Goal: Task Accomplishment & Management: Use online tool/utility

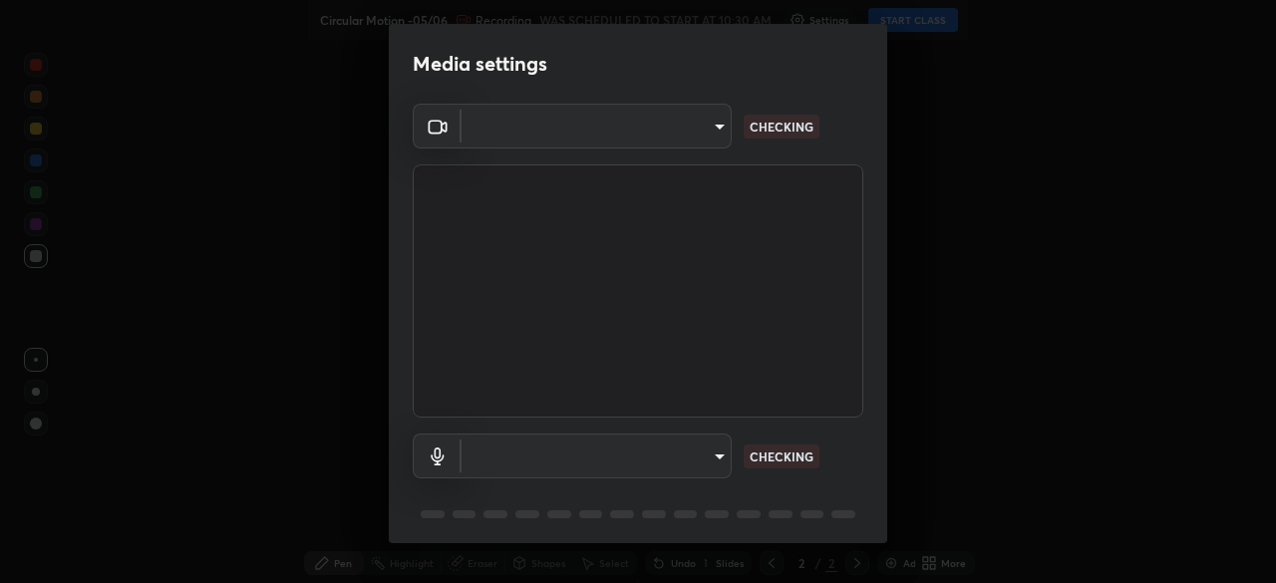
type input "1bc8c760721724c3bb23fa848bc882cb96d251e159a7e377002adb6141e657bd"
type input "1918f708b987fa0595dc9586349fa6393aff4c3e10ee40660038fb12667bac0b"
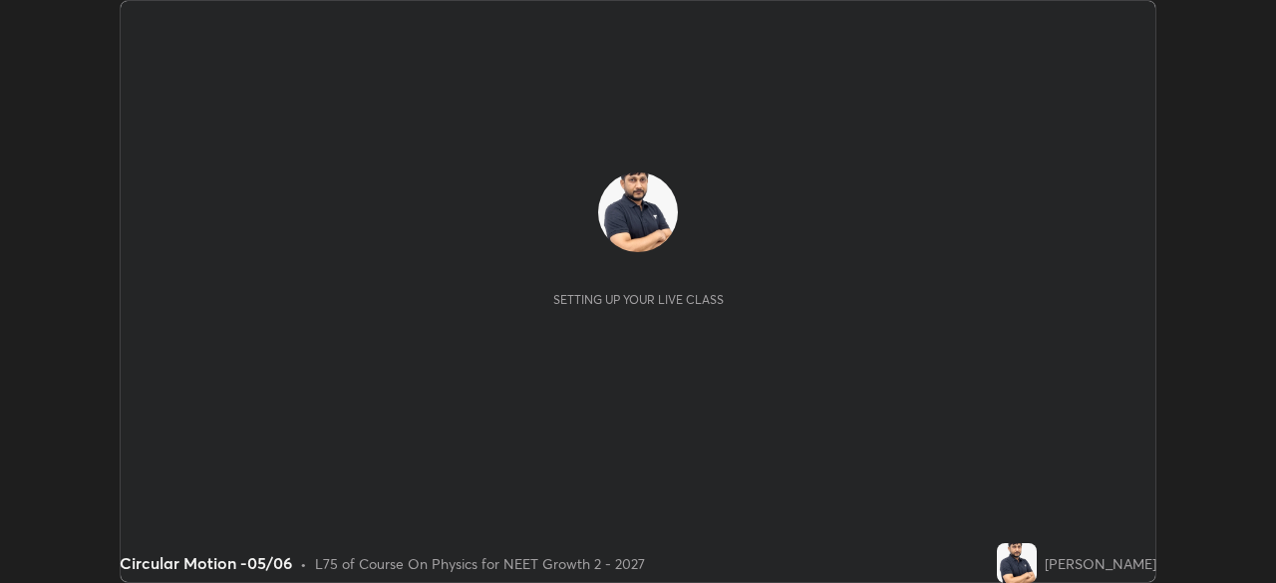
scroll to position [583, 1275]
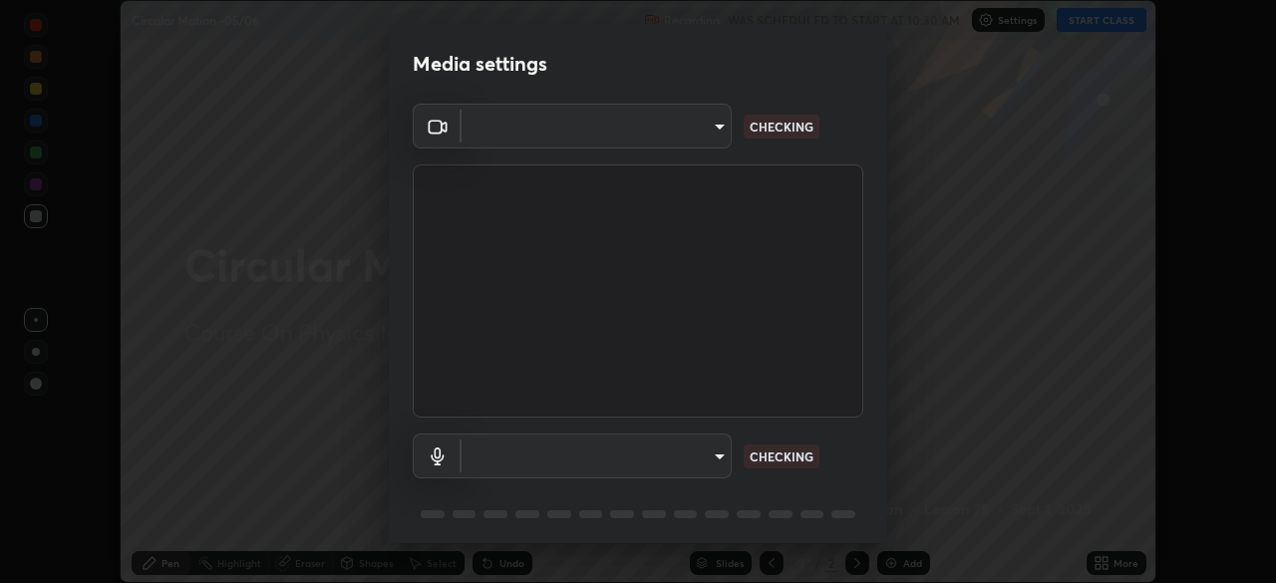
click at [696, 134] on body "Erase all Circular Motion -05/06 Recording WAS SCHEDULED TO START AT 10:30 AM S…" at bounding box center [638, 291] width 1276 height 583
click at [682, 131] on div at bounding box center [638, 291] width 1276 height 583
type input "1bc8c760721724c3bb23fa848bc882cb96d251e159a7e377002adb6141e657bd"
type input "1918f708b987fa0595dc9586349fa6393aff4c3e10ee40660038fb12667bac0b"
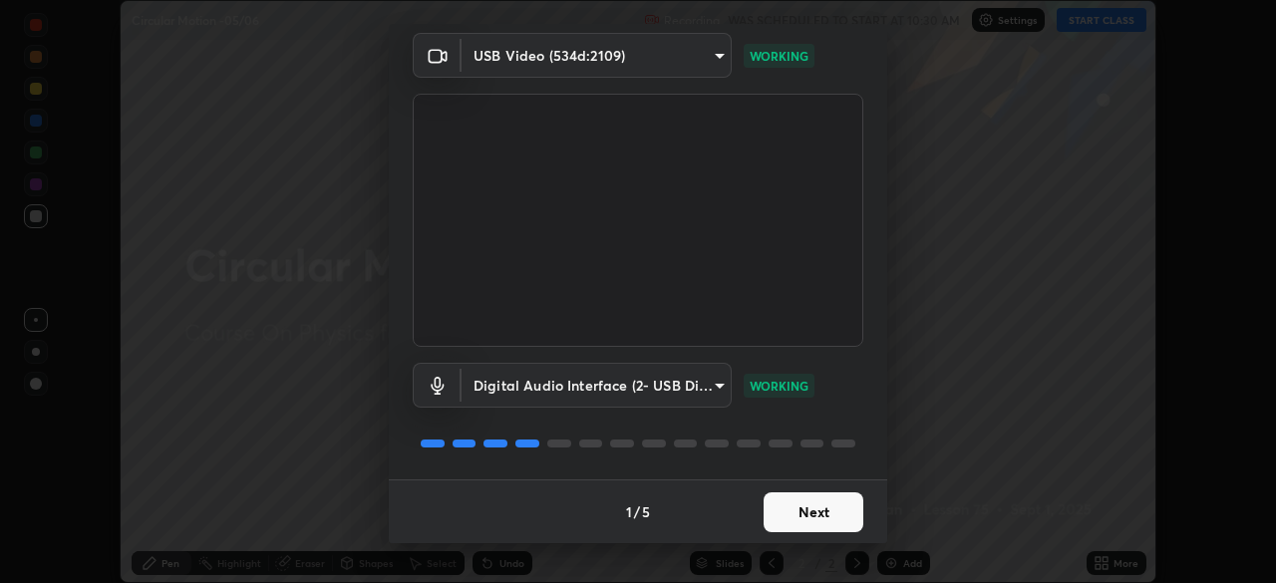
click at [811, 516] on button "Next" at bounding box center [814, 513] width 100 height 40
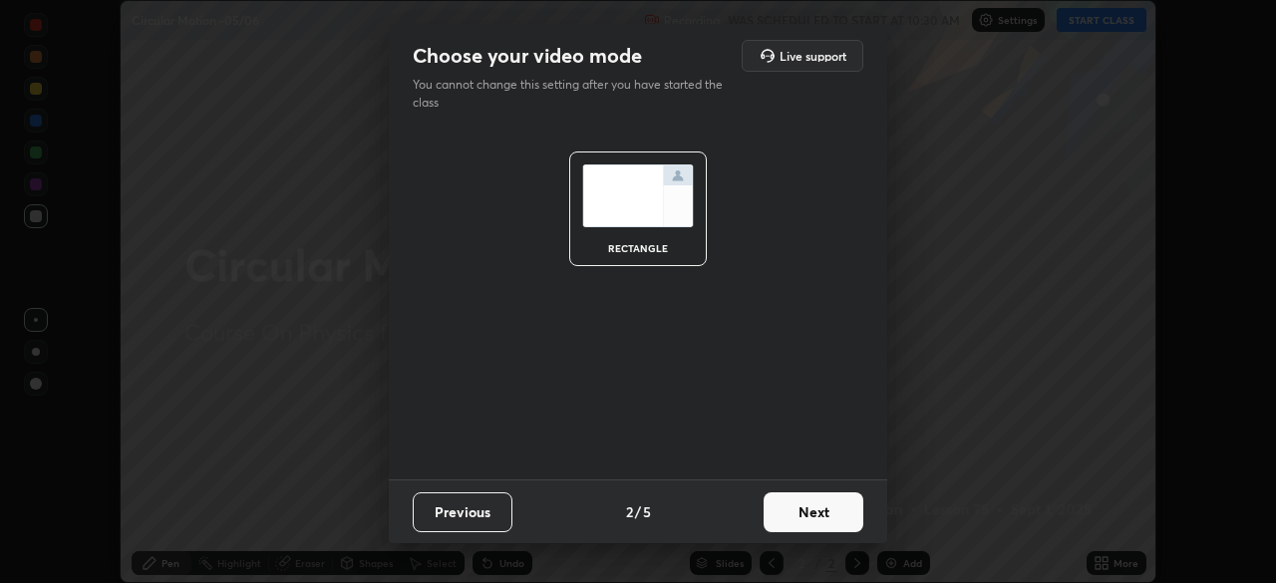
scroll to position [0, 0]
click at [832, 519] on button "Next" at bounding box center [814, 513] width 100 height 40
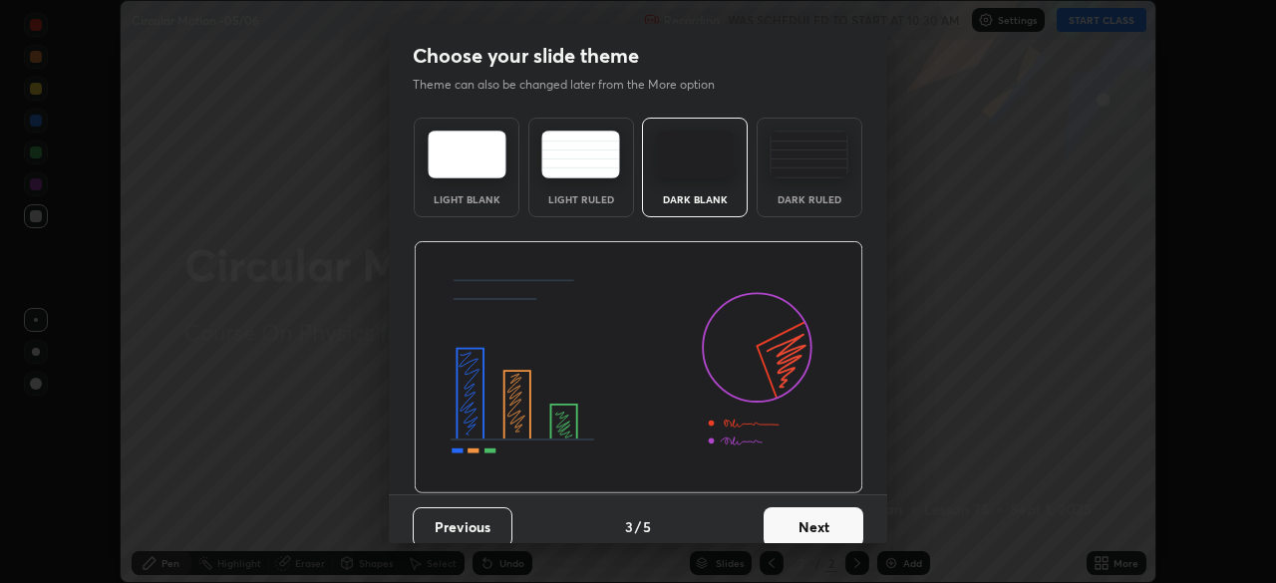
click at [846, 524] on button "Next" at bounding box center [814, 528] width 100 height 40
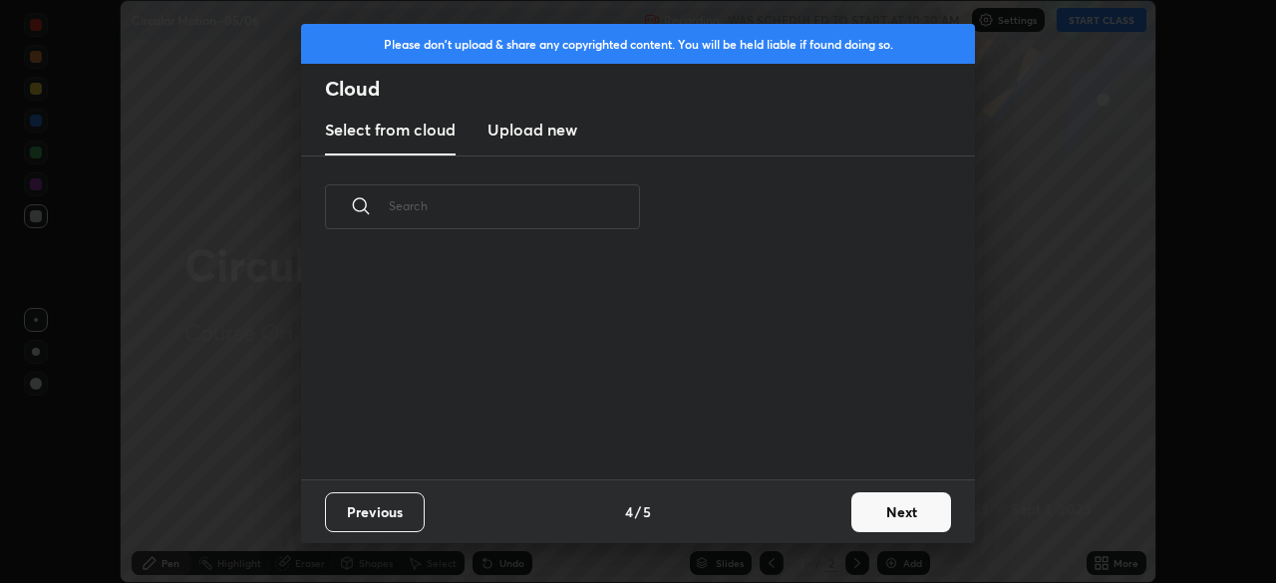
click at [852, 520] on button "Next" at bounding box center [902, 513] width 100 height 40
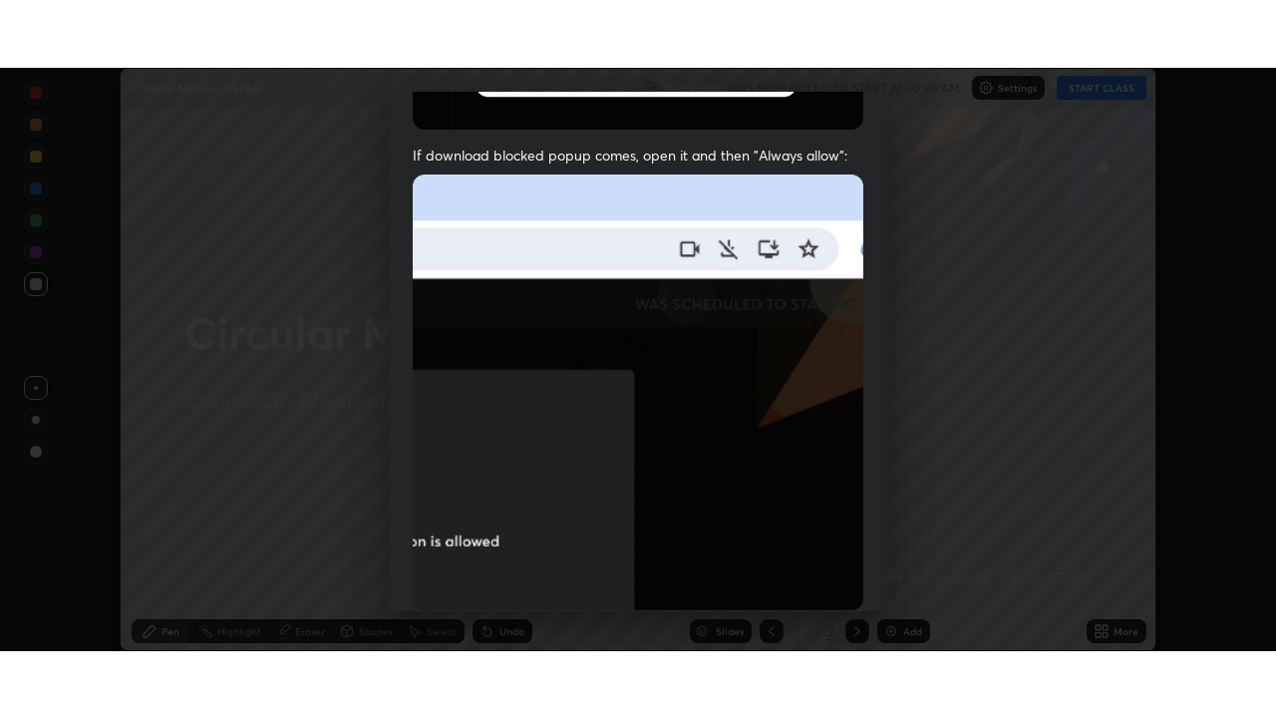
scroll to position [478, 0]
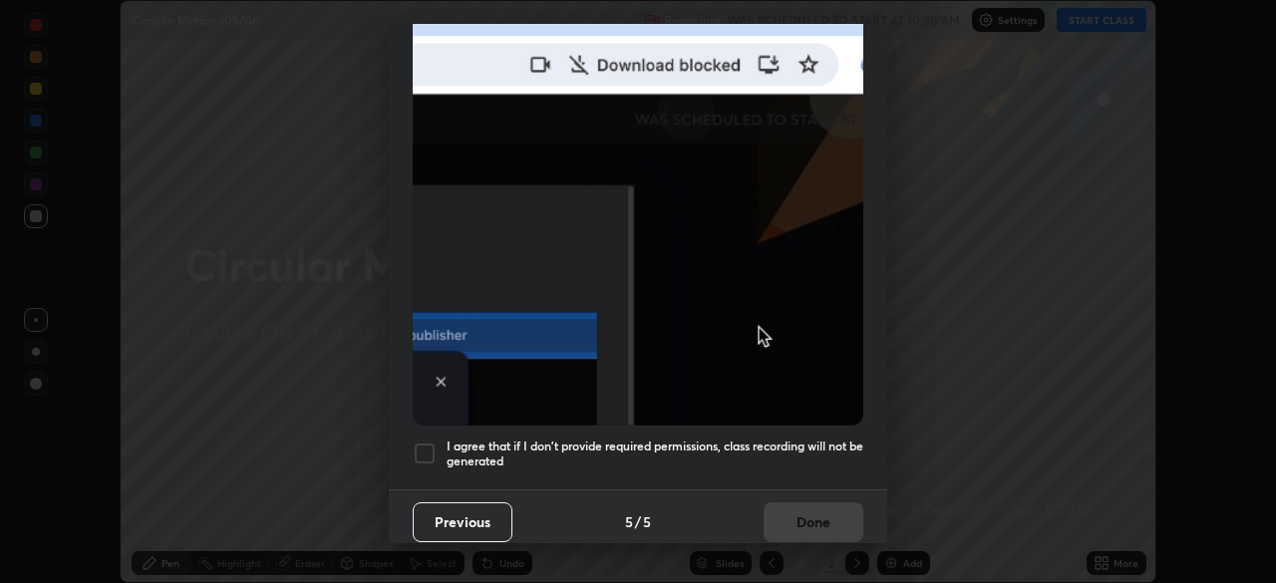
click at [426, 443] on div at bounding box center [425, 454] width 24 height 24
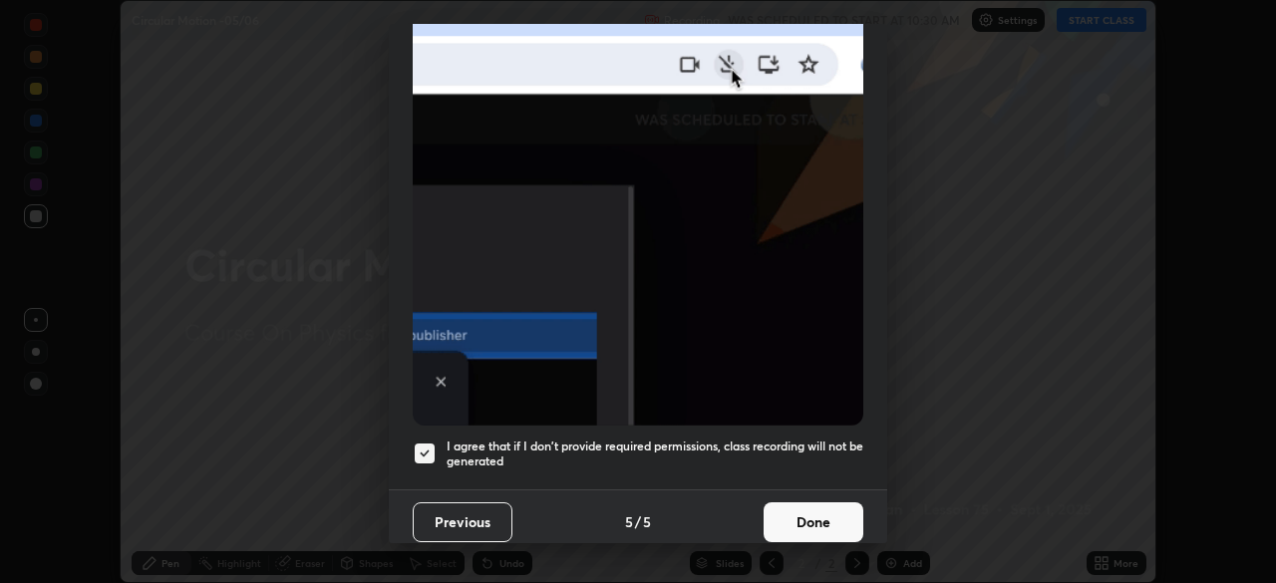
click at [799, 514] on button "Done" at bounding box center [814, 523] width 100 height 40
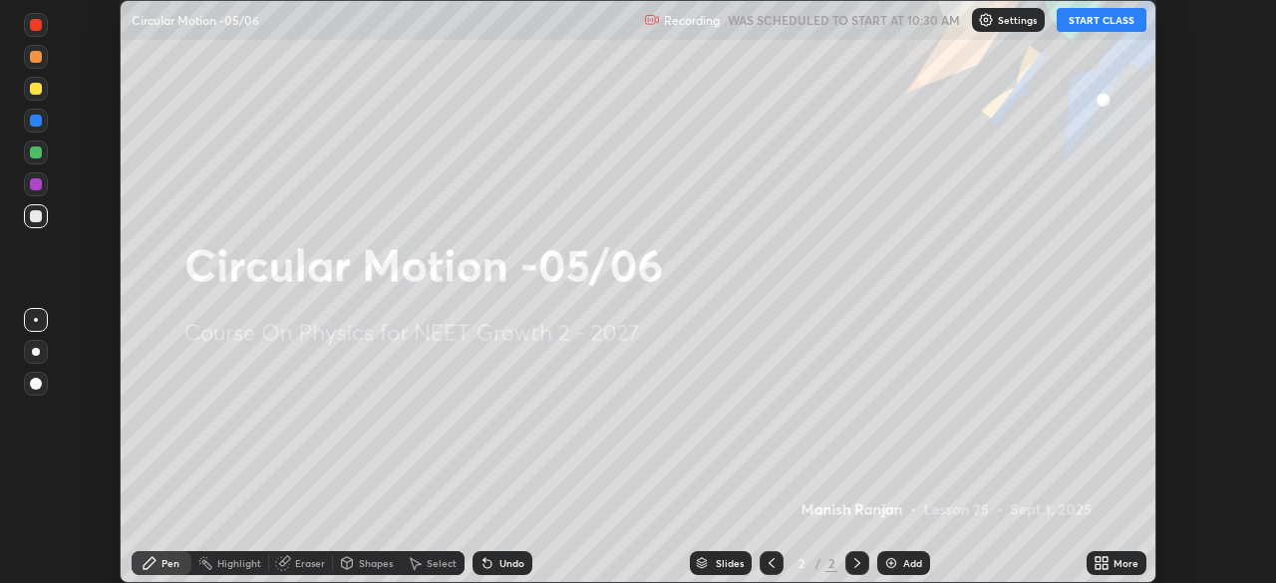
click at [1089, 565] on div "More" at bounding box center [1117, 563] width 60 height 24
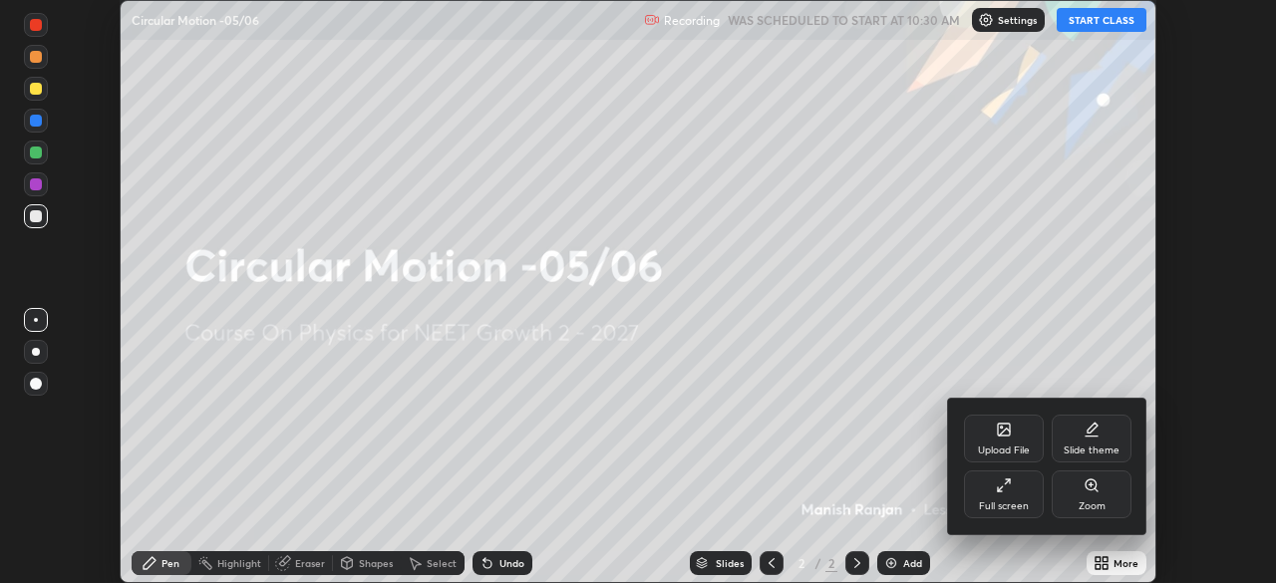
click at [1012, 515] on div "Full screen" at bounding box center [1004, 495] width 80 height 48
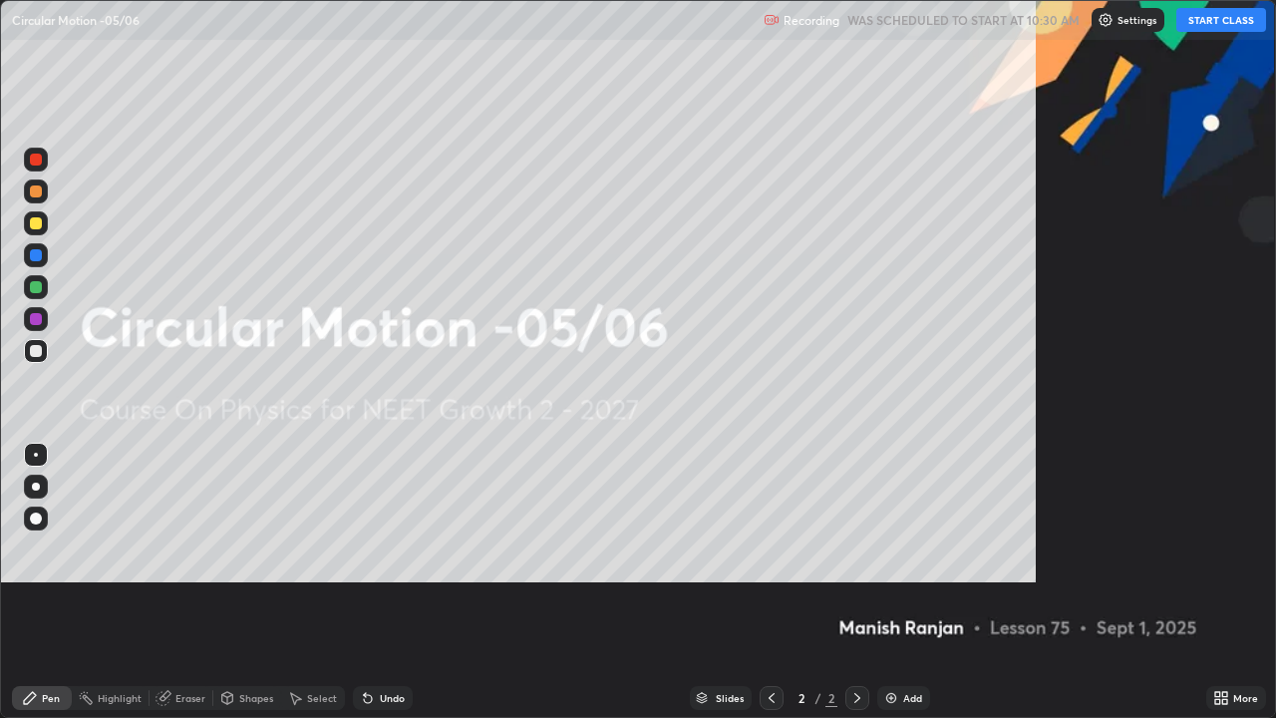
scroll to position [718, 1276]
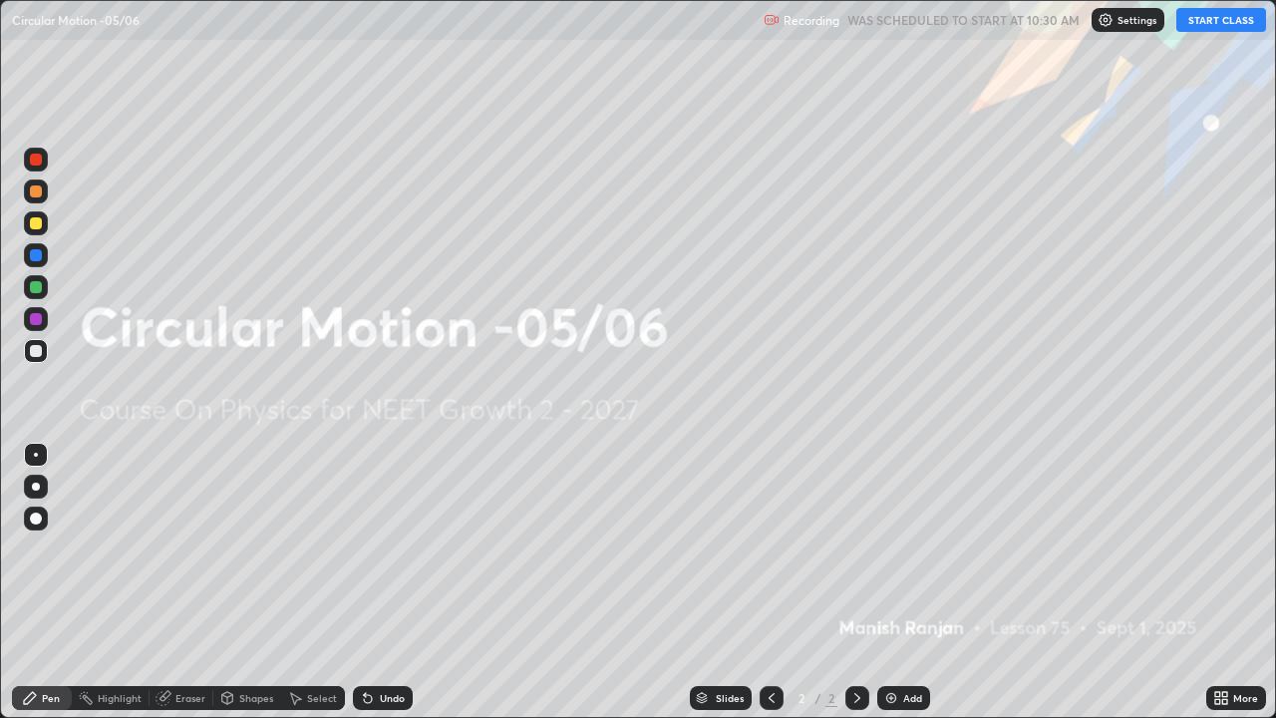
click at [1208, 23] on button "START CLASS" at bounding box center [1222, 20] width 90 height 24
click at [891, 582] on img at bounding box center [891, 698] width 16 height 16
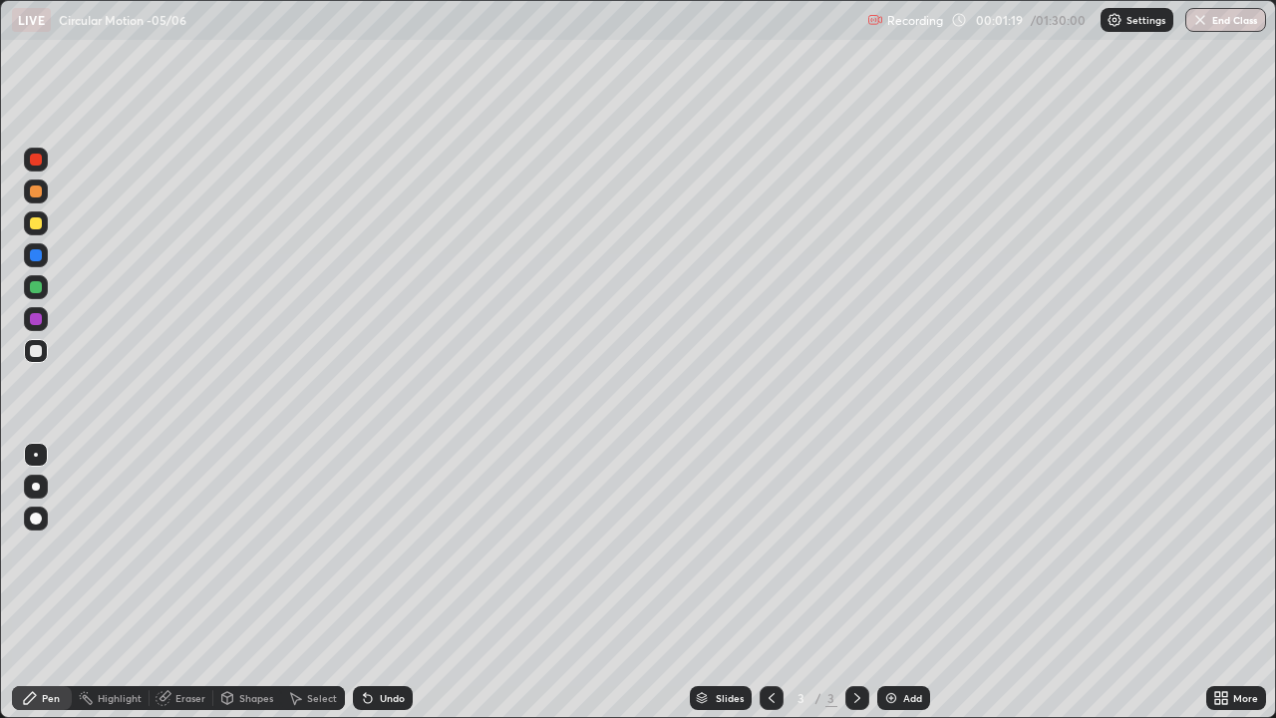
click at [36, 221] on div at bounding box center [36, 223] width 12 height 12
click at [34, 257] on div at bounding box center [36, 255] width 12 height 12
click at [42, 191] on div at bounding box center [36, 191] width 24 height 24
click at [48, 349] on div at bounding box center [36, 351] width 32 height 32
click at [880, 582] on div "Add" at bounding box center [903, 698] width 53 height 24
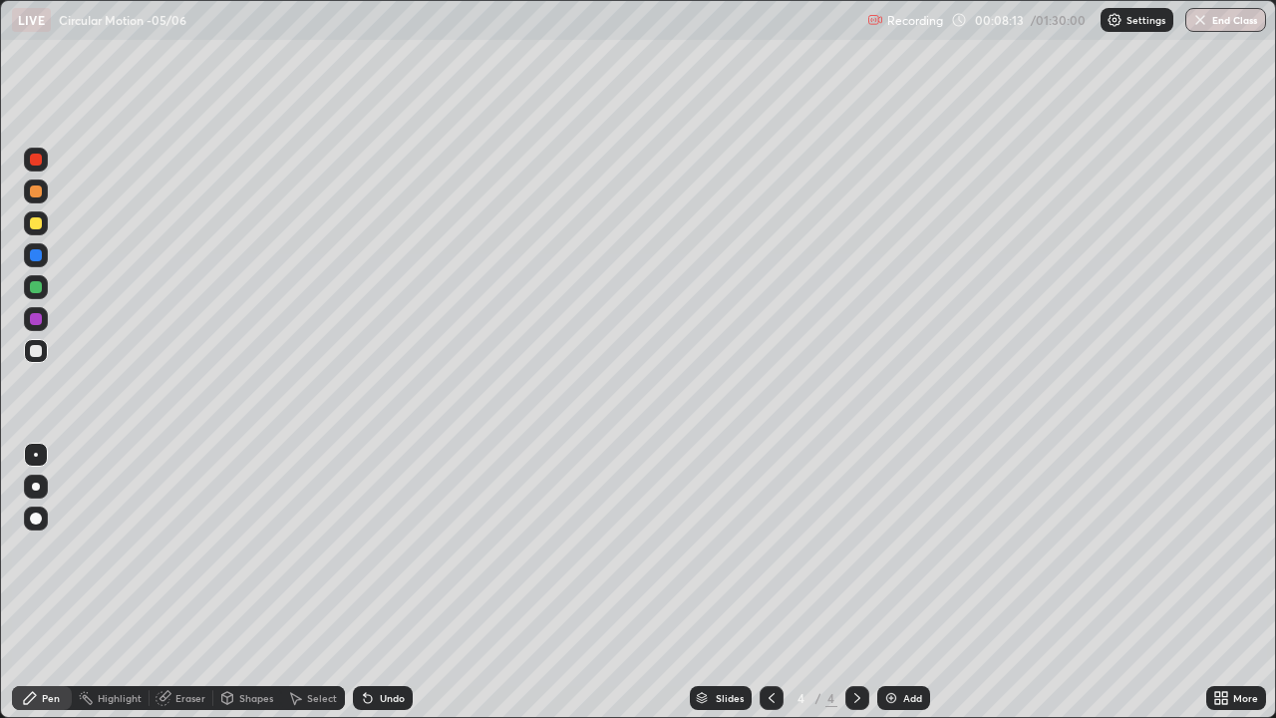
click at [35, 224] on div at bounding box center [36, 223] width 12 height 12
click at [886, 582] on img at bounding box center [891, 698] width 16 height 16
click at [36, 355] on div at bounding box center [36, 351] width 12 height 12
click at [37, 290] on div at bounding box center [36, 287] width 12 height 12
click at [35, 224] on div at bounding box center [36, 223] width 12 height 12
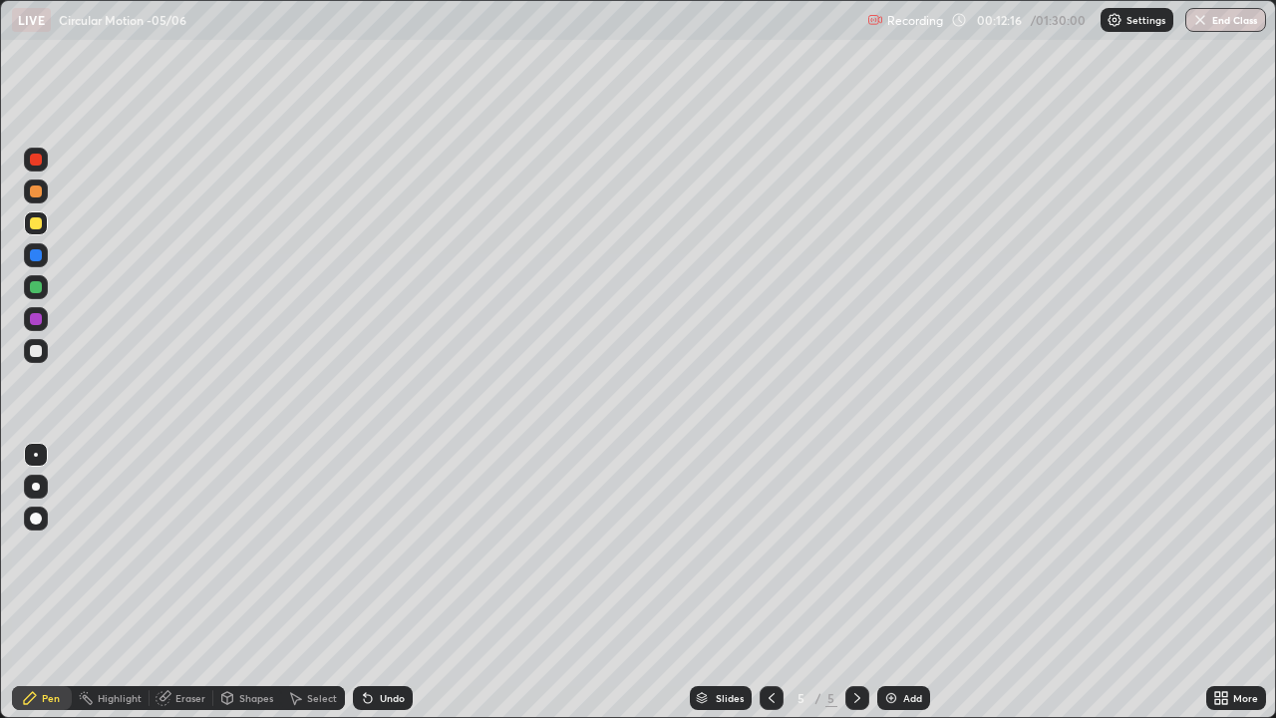
click at [883, 582] on img at bounding box center [891, 698] width 16 height 16
click at [36, 226] on div at bounding box center [36, 223] width 12 height 12
click at [37, 223] on div at bounding box center [36, 223] width 12 height 12
click at [36, 225] on div at bounding box center [36, 223] width 12 height 12
click at [36, 353] on div at bounding box center [36, 351] width 12 height 12
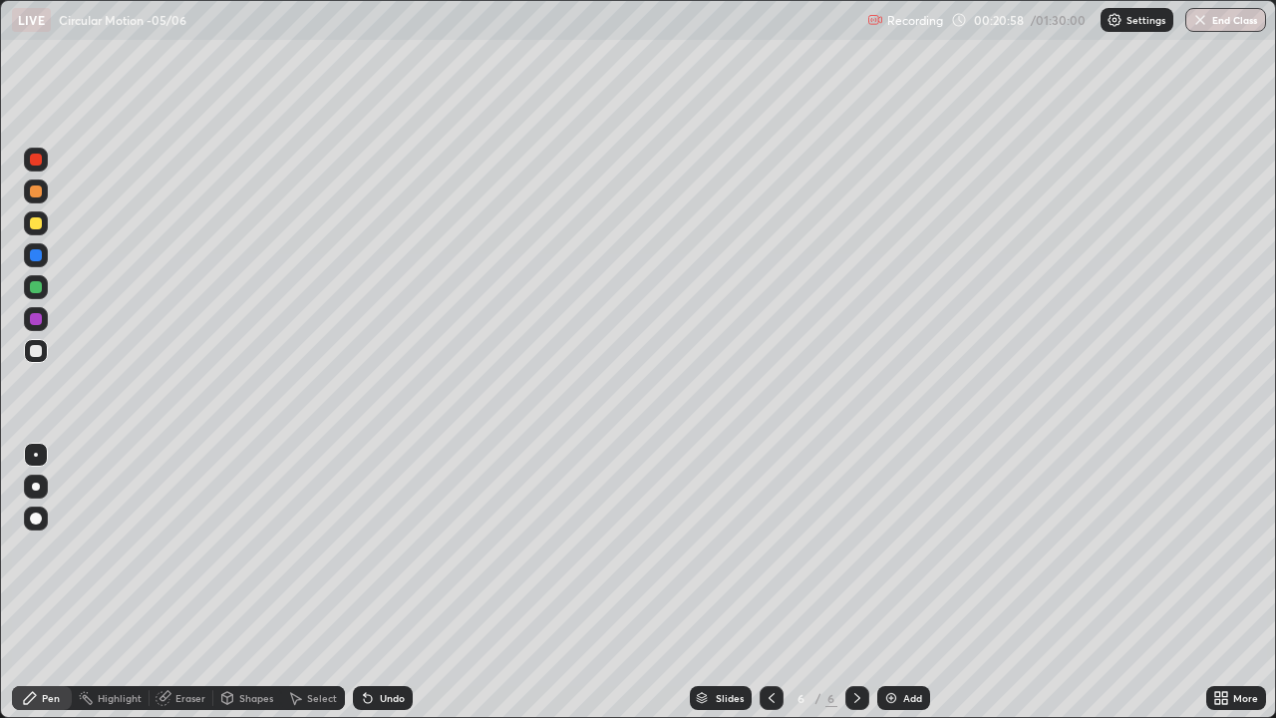
click at [39, 221] on div at bounding box center [36, 223] width 12 height 12
click at [889, 582] on img at bounding box center [891, 698] width 16 height 16
click at [38, 192] on div at bounding box center [36, 191] width 12 height 12
click at [775, 582] on icon at bounding box center [772, 698] width 16 height 16
click at [898, 582] on div "Slides 6 / 7 Add" at bounding box center [810, 698] width 794 height 40
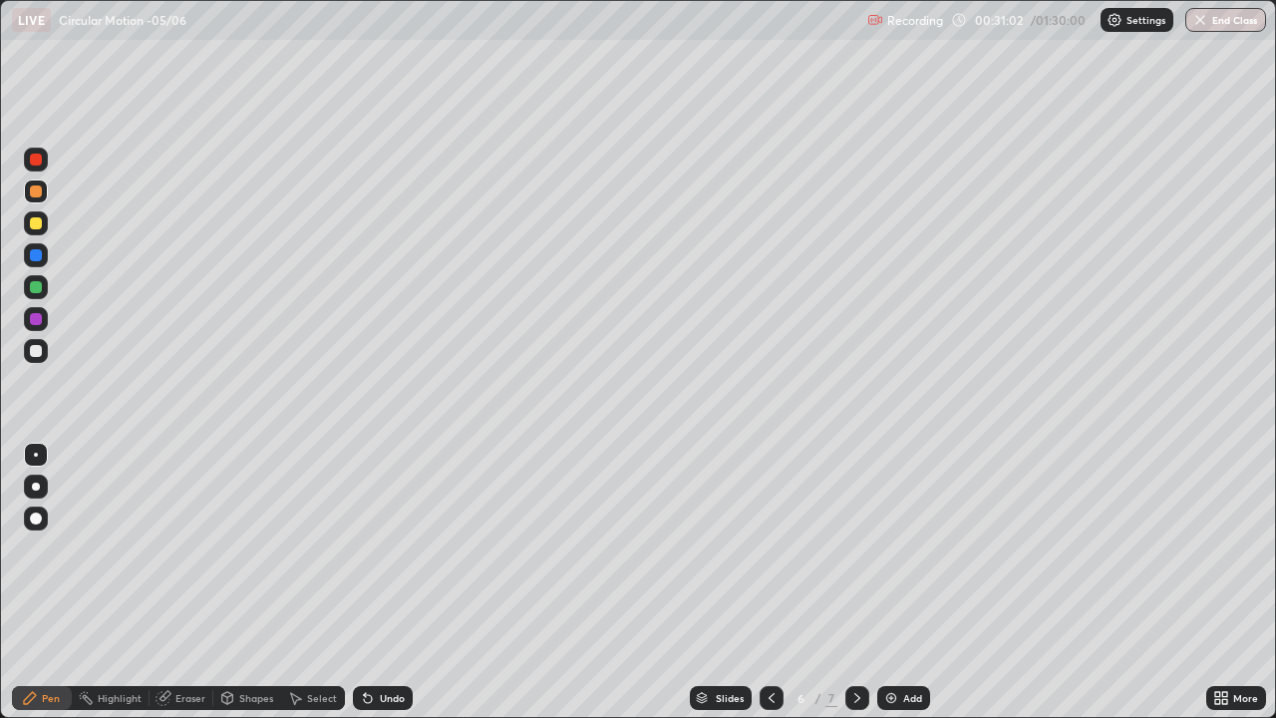
click at [883, 582] on img at bounding box center [891, 698] width 16 height 16
click at [35, 352] on div at bounding box center [36, 351] width 12 height 12
click at [886, 582] on img at bounding box center [891, 698] width 16 height 16
click at [34, 226] on div at bounding box center [36, 223] width 12 height 12
click at [35, 289] on div at bounding box center [36, 287] width 12 height 12
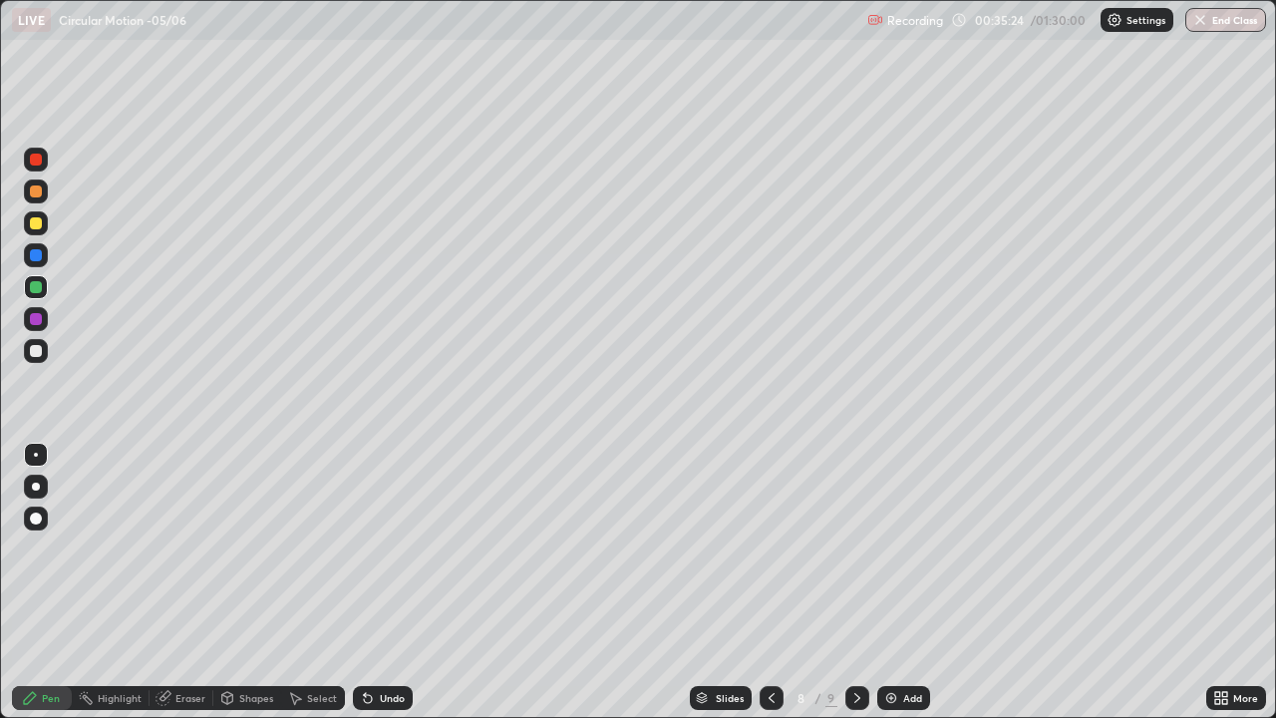
click at [41, 353] on div at bounding box center [36, 351] width 12 height 12
click at [888, 582] on img at bounding box center [891, 698] width 16 height 16
click at [778, 582] on div at bounding box center [771, 698] width 24 height 24
click at [888, 582] on img at bounding box center [891, 698] width 16 height 16
click at [910, 582] on div "Add" at bounding box center [912, 698] width 19 height 10
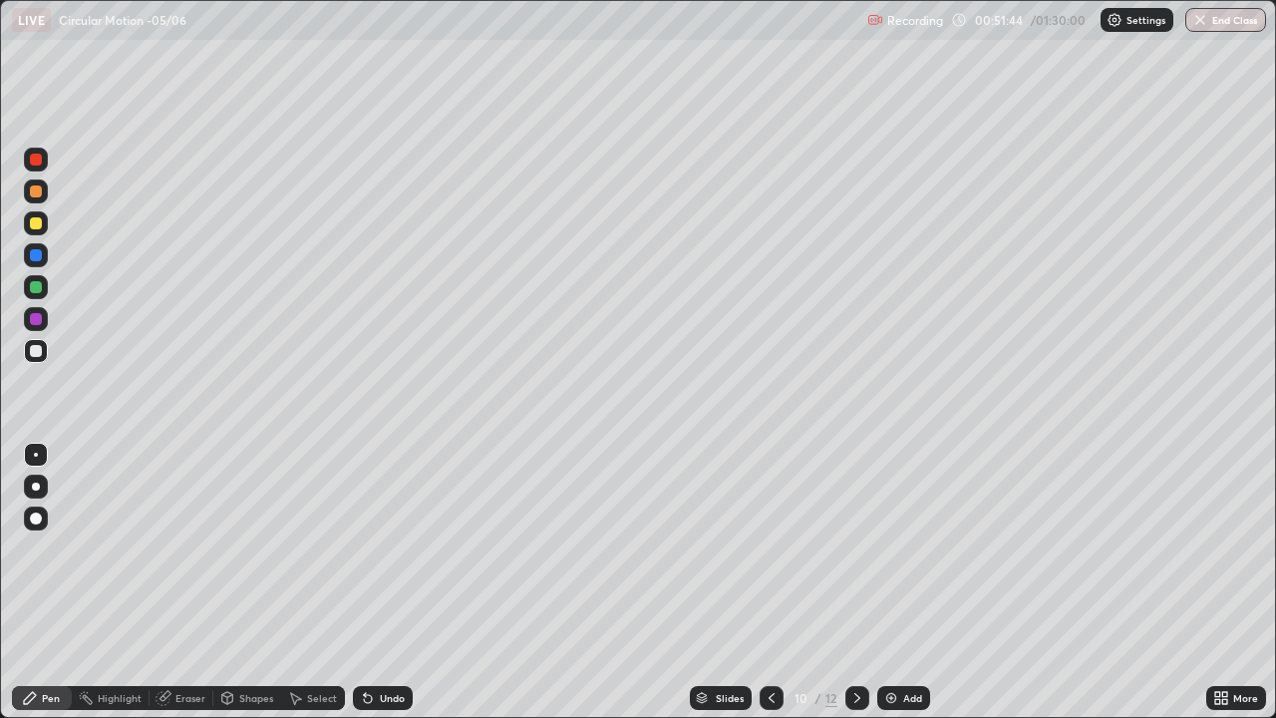
click at [885, 582] on img at bounding box center [891, 698] width 16 height 16
click at [35, 223] on div at bounding box center [36, 223] width 12 height 12
click at [34, 256] on div at bounding box center [36, 255] width 12 height 12
click at [39, 354] on div at bounding box center [36, 351] width 12 height 12
click at [899, 582] on div "Add" at bounding box center [903, 698] width 53 height 24
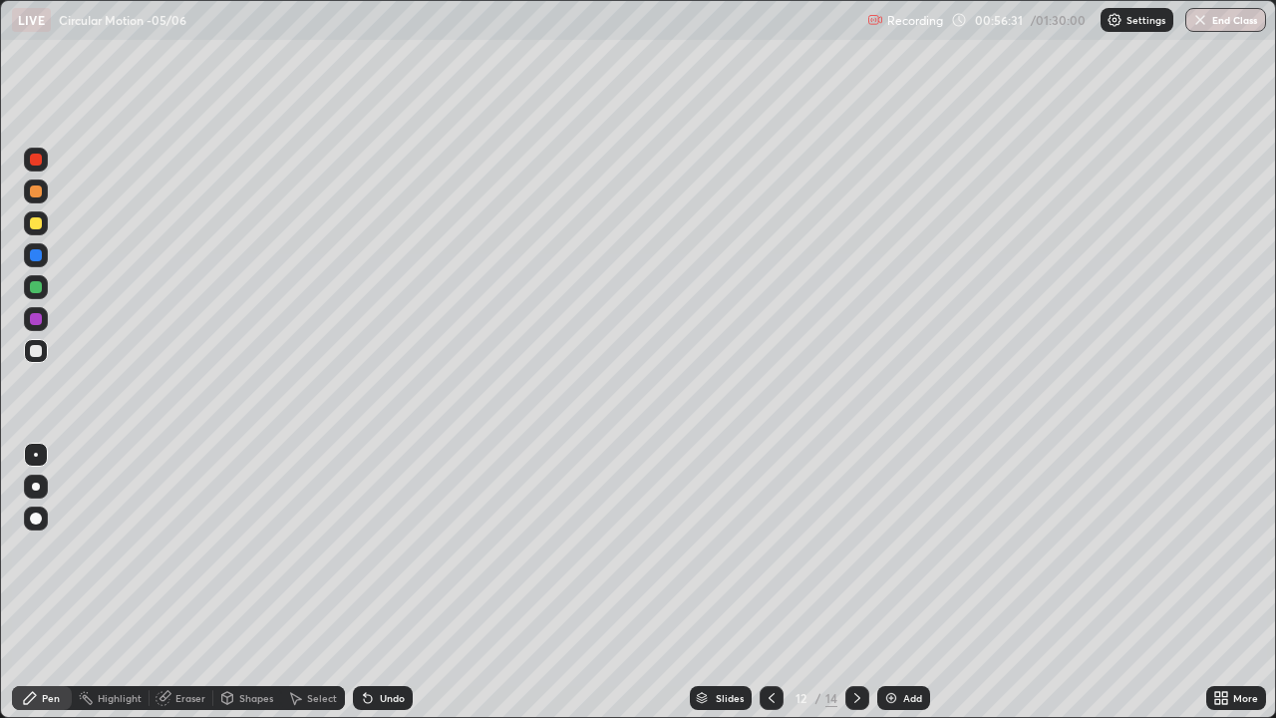
click at [777, 582] on div at bounding box center [772, 698] width 24 height 24
click at [889, 582] on img at bounding box center [891, 698] width 16 height 16
click at [37, 225] on div at bounding box center [36, 223] width 12 height 12
click at [912, 582] on div "Add" at bounding box center [912, 698] width 19 height 10
click at [44, 352] on div at bounding box center [36, 351] width 24 height 24
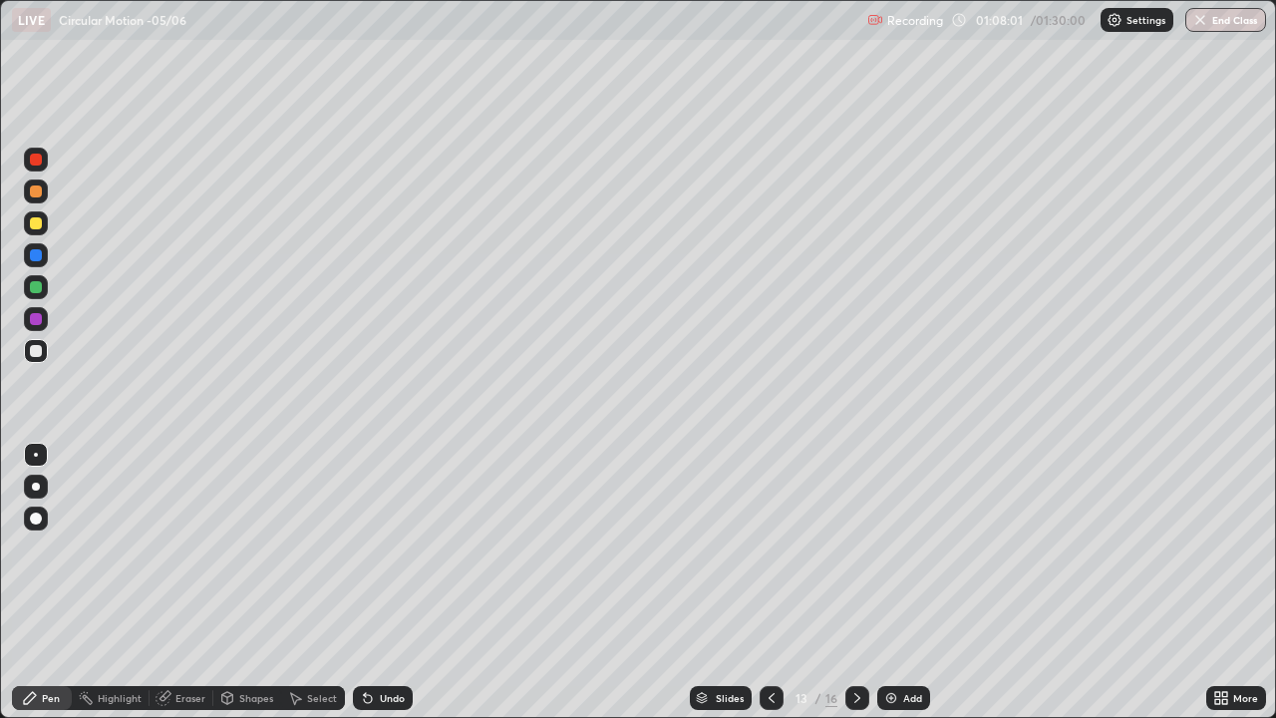
click at [895, 582] on img at bounding box center [891, 698] width 16 height 16
click at [897, 582] on img at bounding box center [891, 698] width 16 height 16
click at [183, 582] on div "Eraser" at bounding box center [190, 698] width 30 height 10
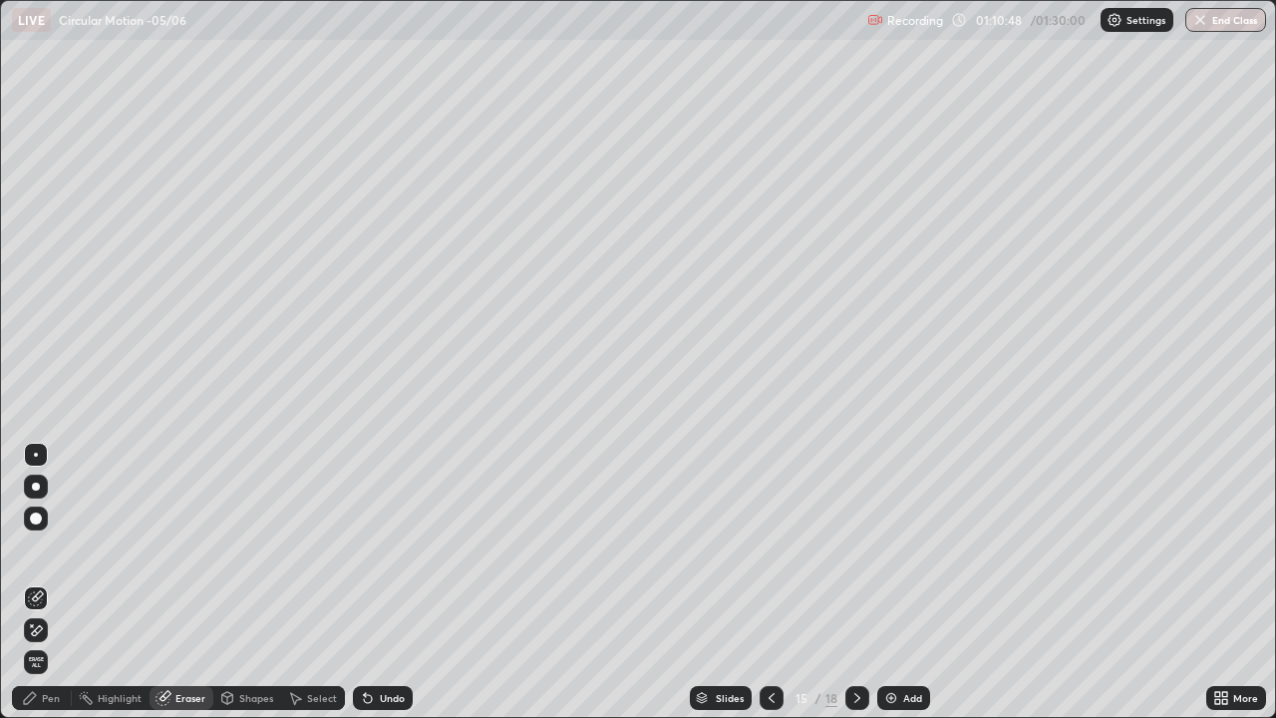
click at [52, 582] on div "Pen" at bounding box center [51, 698] width 18 height 10
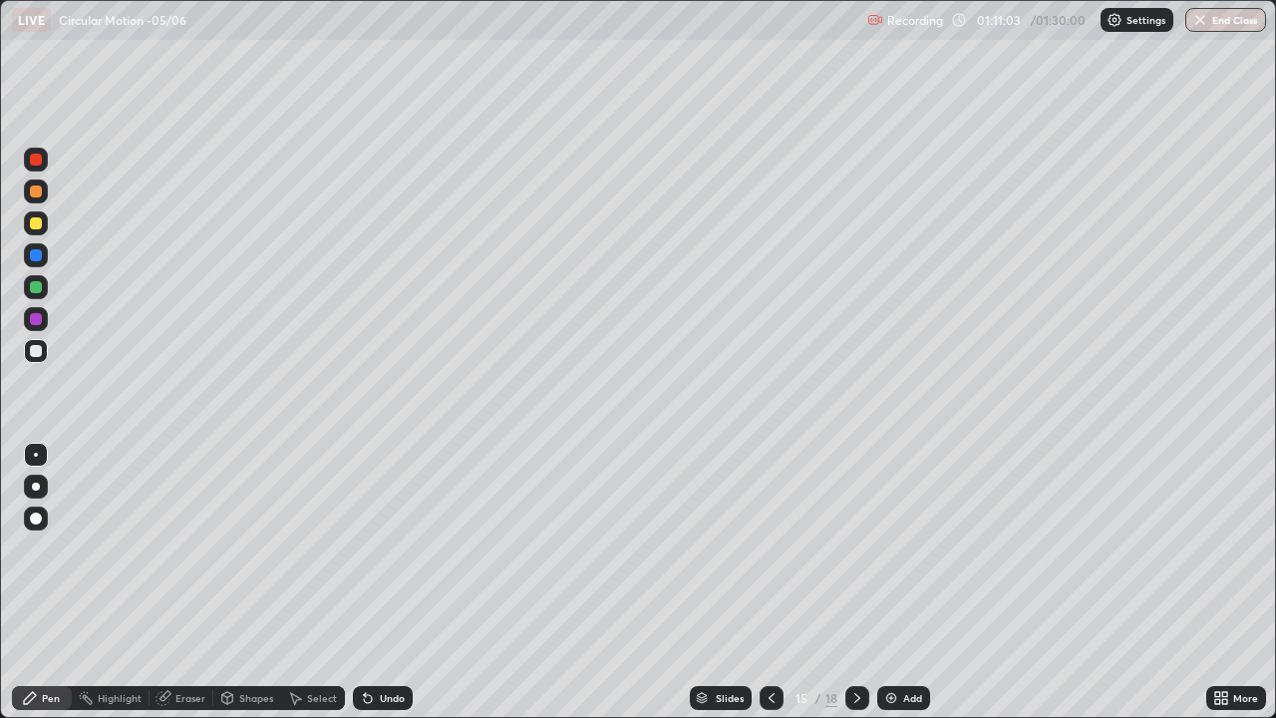
click at [34, 222] on div at bounding box center [36, 223] width 12 height 12
click at [49, 345] on div at bounding box center [36, 351] width 32 height 32
click at [35, 217] on div at bounding box center [36, 223] width 12 height 12
click at [1228, 21] on button "End Class" at bounding box center [1227, 20] width 79 height 24
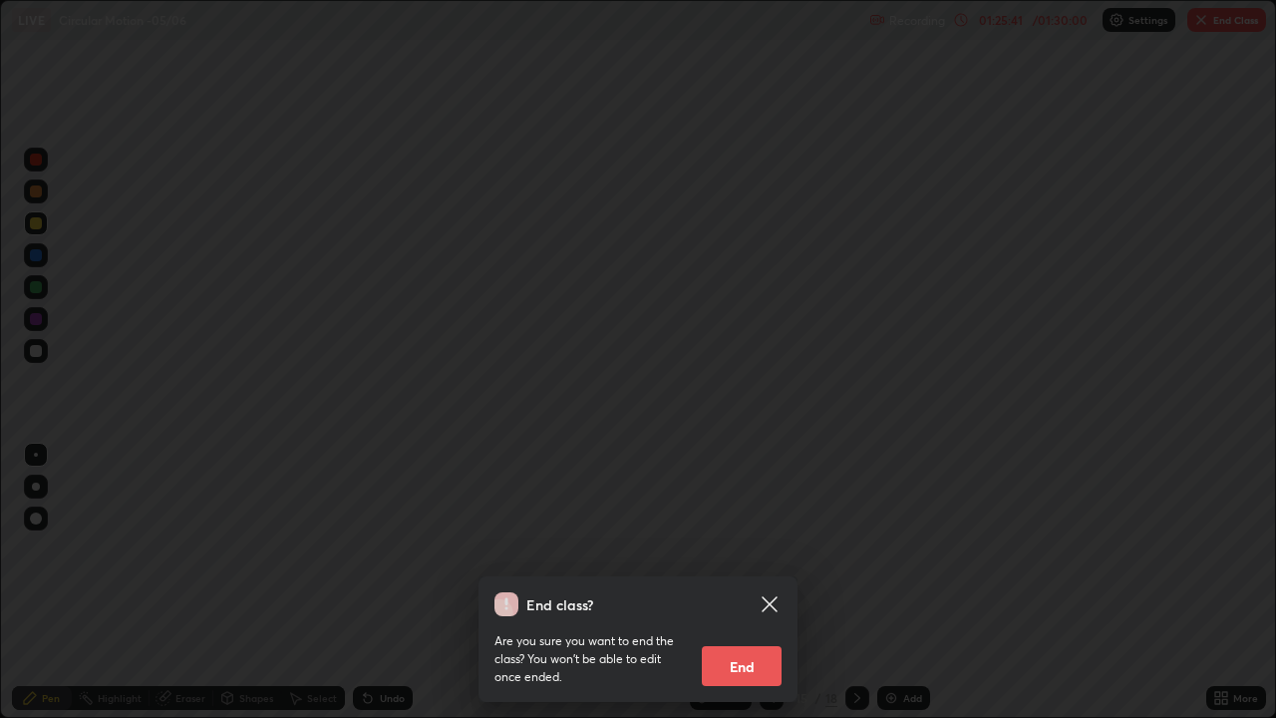
click at [725, 582] on button "End" at bounding box center [742, 666] width 80 height 40
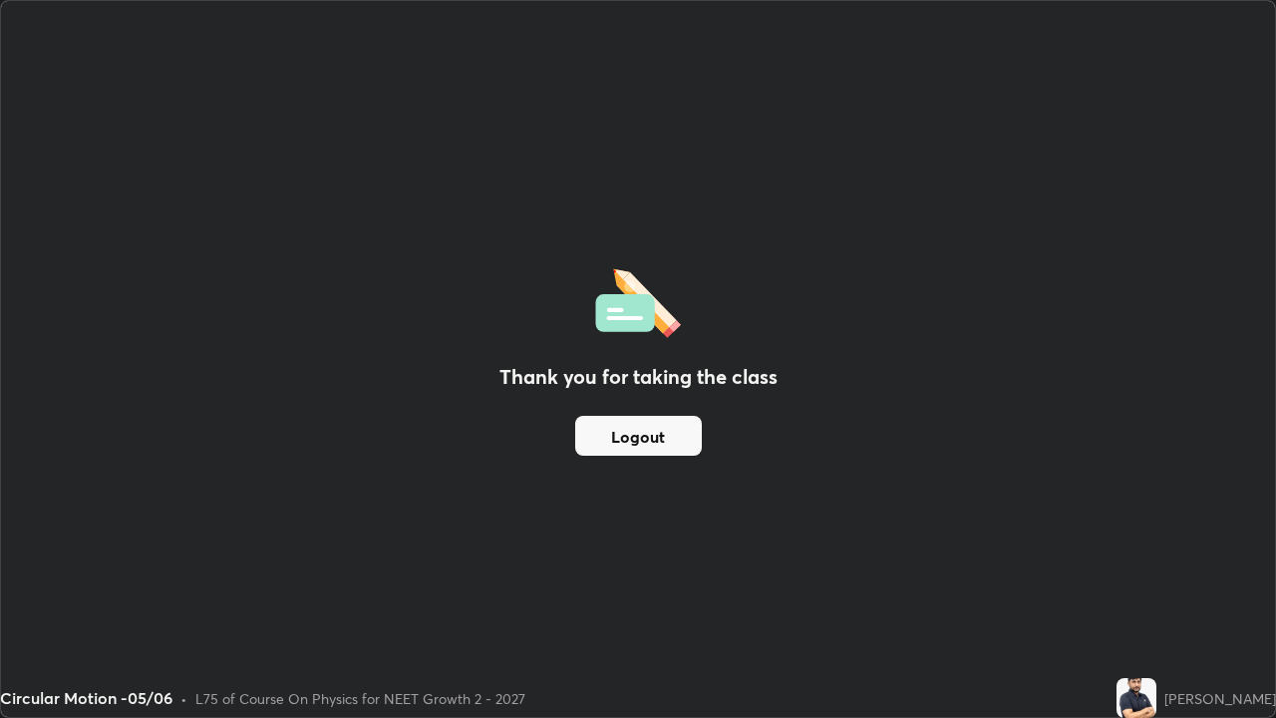
click at [652, 430] on button "Logout" at bounding box center [638, 436] width 127 height 40
click at [641, 435] on button "Logout" at bounding box center [638, 436] width 127 height 40
